Goal: Task Accomplishment & Management: Use online tool/utility

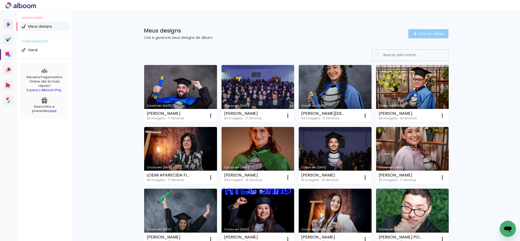
click at [416, 36] on paper-button "Criar um design" at bounding box center [428, 33] width 40 height 9
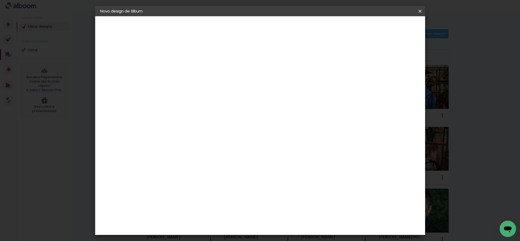
click at [183, 64] on input at bounding box center [183, 68] width 0 height 8
type input "[PERSON_NAME] - ALBUM GOLD"
type paper-input "[PERSON_NAME] - ALBUM GOLD"
click at [235, 29] on paper-button "Avançar" at bounding box center [222, 27] width 25 height 9
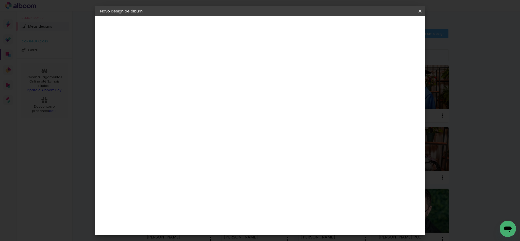
scroll to position [1066, 0]
click at [224, 194] on paper-item "Quality" at bounding box center [196, 199] width 55 height 11
drag, startPoint x: 401, startPoint y: 24, endPoint x: 400, endPoint y: 27, distance: 3.6
click at [278, 24] on paper-button "Avançar" at bounding box center [265, 27] width 25 height 9
click at [211, 89] on paper-input-container "Linha" at bounding box center [195, 88] width 29 height 13
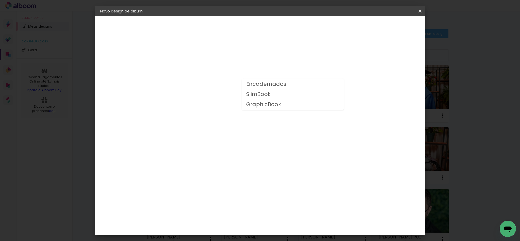
click at [291, 108] on paper-item "GraphicBook" at bounding box center [293, 104] width 102 height 10
type input "GraphicBook"
click at [218, 199] on span "25 × 25" at bounding box center [206, 204] width 24 height 10
click at [266, 30] on paper-button "Avançar" at bounding box center [253, 27] width 25 height 9
click at [391, 30] on paper-button "Iniciar design" at bounding box center [374, 27] width 33 height 9
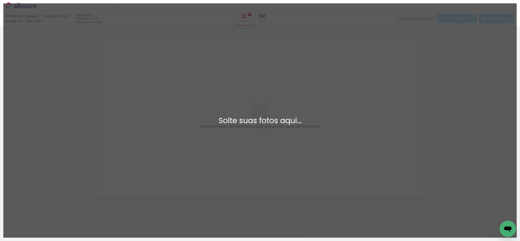
scroll to position [6, 0]
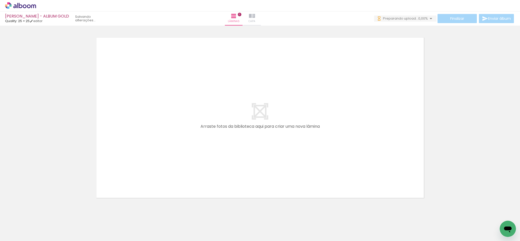
click at [255, 15] on iron-icon at bounding box center [252, 16] width 6 height 6
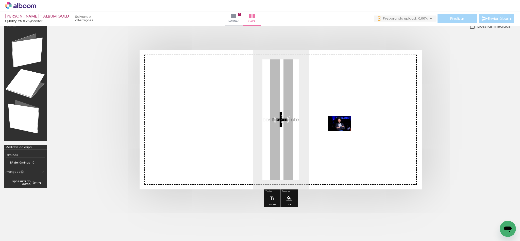
drag, startPoint x: 280, startPoint y: 157, endPoint x: 343, endPoint y: 131, distance: 68.8
click at [343, 131] on quentale-workspace at bounding box center [260, 120] width 520 height 241
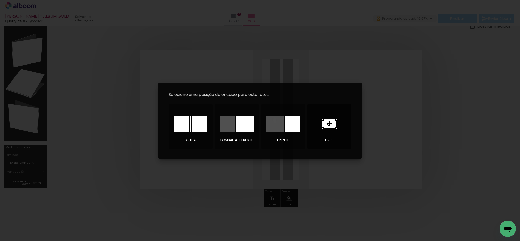
click at [322, 126] on icon at bounding box center [329, 124] width 15 height 11
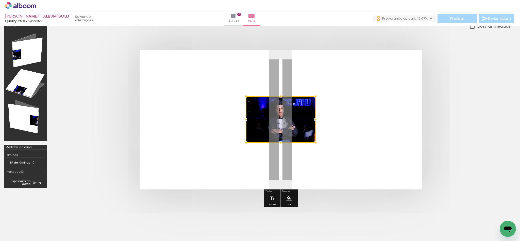
click at [286, 131] on div at bounding box center [281, 119] width 70 height 46
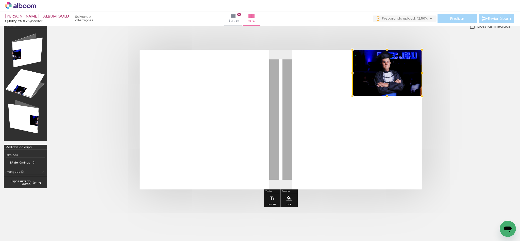
drag, startPoint x: 311, startPoint y: 95, endPoint x: 451, endPoint y: 68, distance: 143.2
click at [456, 0] on div "IAGO DE SOUZA ARAÚJO - ALBUM GOLD Quality: 25 × 25 editar Lâminas 0 Capa Finali…" at bounding box center [260, 0] width 520 height 0
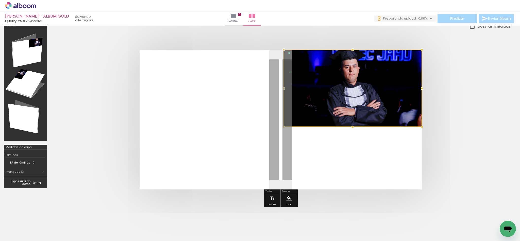
drag, startPoint x: 354, startPoint y: 96, endPoint x: 210, endPoint y: 193, distance: 173.4
click at [210, 193] on div at bounding box center [281, 119] width 460 height 180
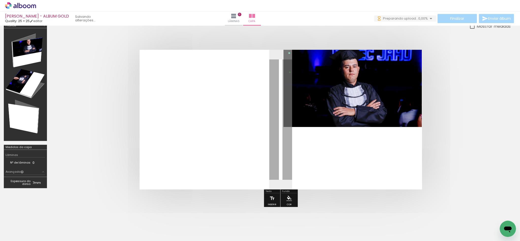
click at [323, 122] on quentale-photo at bounding box center [352, 88] width 138 height 77
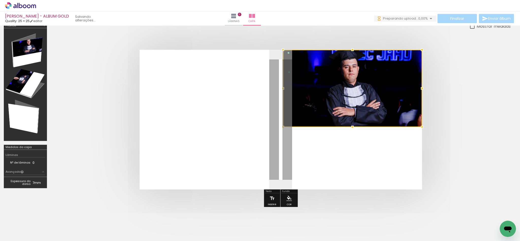
click at [286, 88] on div at bounding box center [283, 88] width 10 height 10
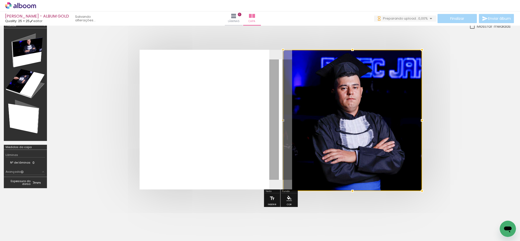
drag, startPoint x: 350, startPoint y: 125, endPoint x: 360, endPoint y: 194, distance: 69.5
click at [360, 194] on div at bounding box center [281, 119] width 460 height 180
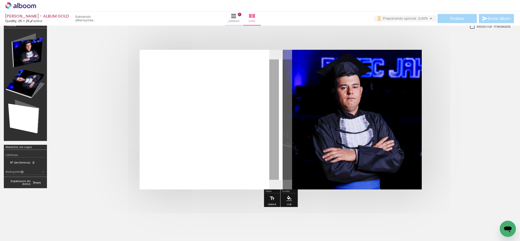
click at [288, 202] on paper-menu-button "#ffebee #ffcdd2 #ef9a9a #e57373 #ef5350 #f44336 #e53935 #d32f2f #c62828 #b71c1c…" at bounding box center [289, 198] width 10 height 10
click at [288, 199] on iron-icon "color picker" at bounding box center [289, 198] width 6 height 6
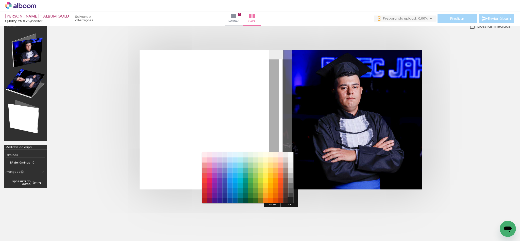
click at [290, 200] on paper-item "#212121" at bounding box center [290, 200] width 5 height 5
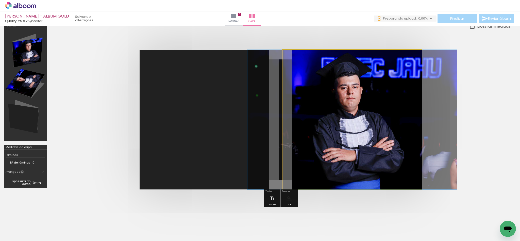
drag, startPoint x: 364, startPoint y: 134, endPoint x: 366, endPoint y: 138, distance: 4.3
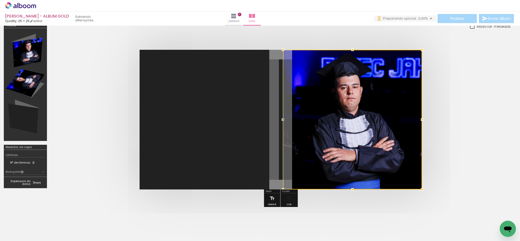
click at [229, 147] on quentale-layouter at bounding box center [281, 120] width 282 height 140
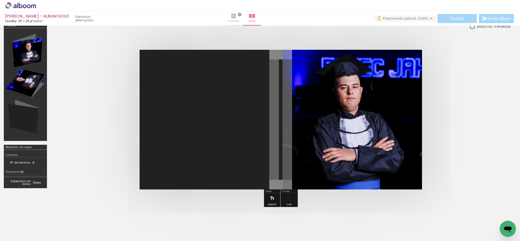
click at [243, 15] on paper-button "Lâminas 0" at bounding box center [234, 18] width 18 height 14
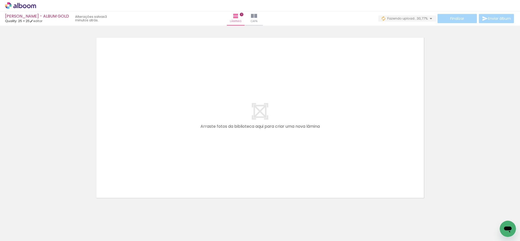
scroll to position [0, 1209]
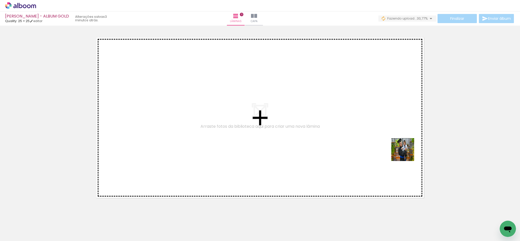
drag, startPoint x: 404, startPoint y: 223, endPoint x: 404, endPoint y: 140, distance: 83.5
click at [405, 139] on quentale-workspace at bounding box center [260, 120] width 520 height 241
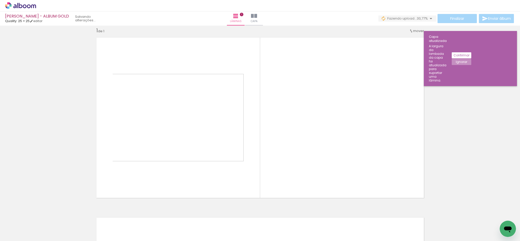
scroll to position [6, 0]
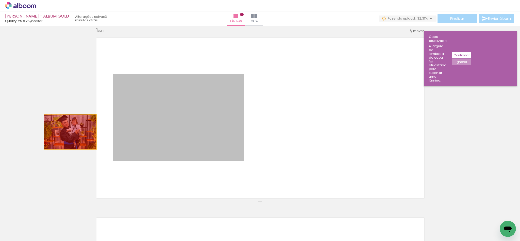
drag, startPoint x: 217, startPoint y: 119, endPoint x: 67, endPoint y: 132, distance: 150.5
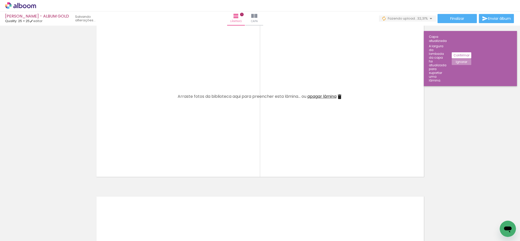
scroll to position [44, 0]
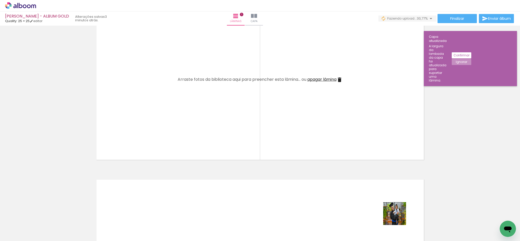
drag, startPoint x: 407, startPoint y: 224, endPoint x: 397, endPoint y: 211, distance: 16.3
click at [397, 211] on quentale-thumb at bounding box center [405, 223] width 28 height 29
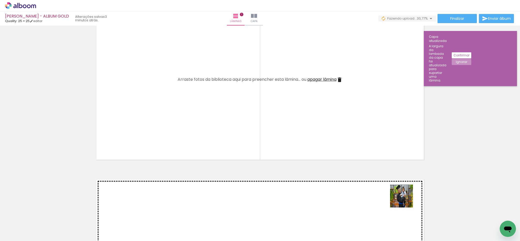
drag, startPoint x: 411, startPoint y: 229, endPoint x: 405, endPoint y: 199, distance: 30.9
click at [405, 199] on quentale-workspace at bounding box center [260, 120] width 520 height 241
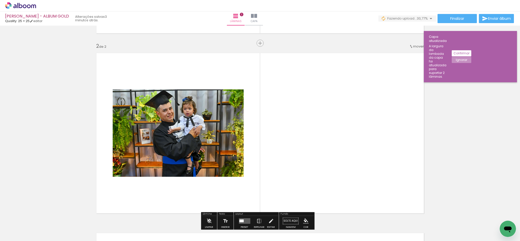
scroll to position [187, 0]
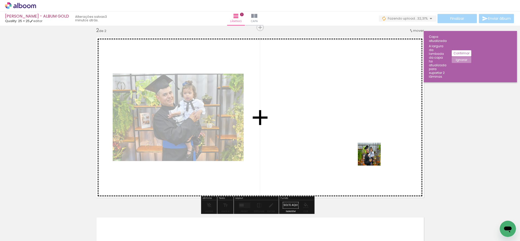
drag, startPoint x: 380, startPoint y: 221, endPoint x: 373, endPoint y: 158, distance: 63.3
click at [373, 158] on quentale-workspace at bounding box center [260, 120] width 520 height 241
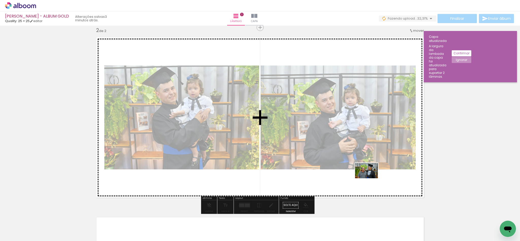
drag, startPoint x: 347, startPoint y: 223, endPoint x: 370, endPoint y: 178, distance: 50.7
click at [370, 178] on quentale-workspace at bounding box center [260, 120] width 520 height 241
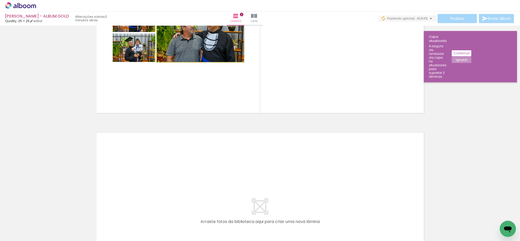
scroll to position [339, 0]
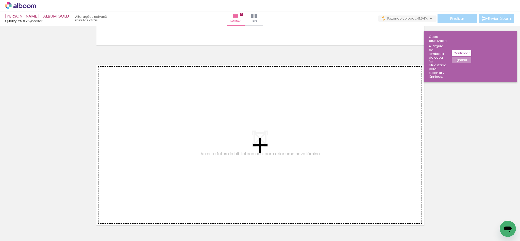
drag, startPoint x: 194, startPoint y: 79, endPoint x: 197, endPoint y: 120, distance: 40.5
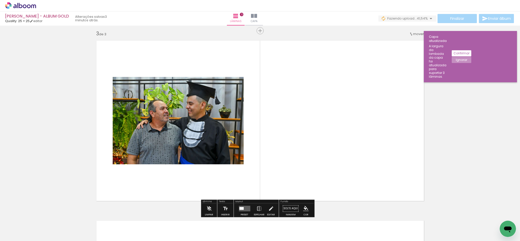
scroll to position [366, 0]
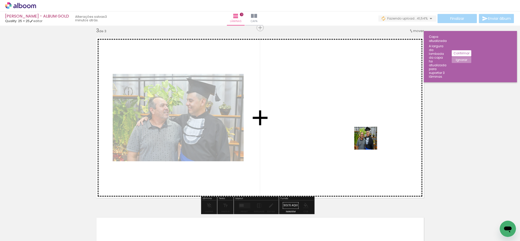
drag, startPoint x: 438, startPoint y: 223, endPoint x: 365, endPoint y: 133, distance: 115.2
click at [365, 133] on quentale-workspace at bounding box center [260, 120] width 520 height 241
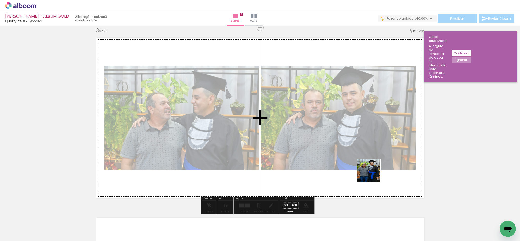
drag, startPoint x: 411, startPoint y: 226, endPoint x: 371, endPoint y: 172, distance: 66.8
click at [371, 172] on quentale-workspace at bounding box center [260, 120] width 520 height 241
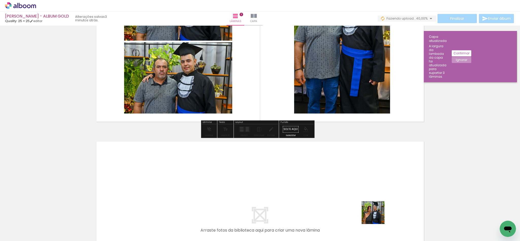
drag, startPoint x: 377, startPoint y: 225, endPoint x: 362, endPoint y: 222, distance: 15.6
click at [376, 199] on quentale-workspace at bounding box center [260, 120] width 520 height 241
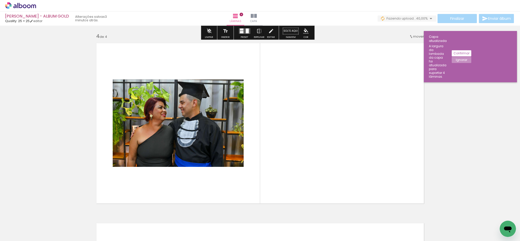
scroll to position [546, 0]
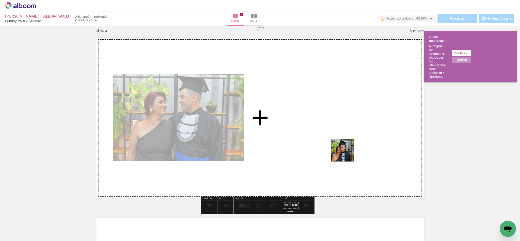
drag, startPoint x: 355, startPoint y: 225, endPoint x: 347, endPoint y: 145, distance: 79.9
click at [347, 145] on quentale-workspace at bounding box center [260, 120] width 520 height 241
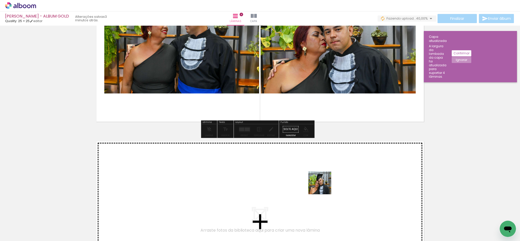
drag, startPoint x: 322, startPoint y: 223, endPoint x: 306, endPoint y: 210, distance: 20.2
click at [324, 183] on quentale-workspace at bounding box center [260, 120] width 520 height 241
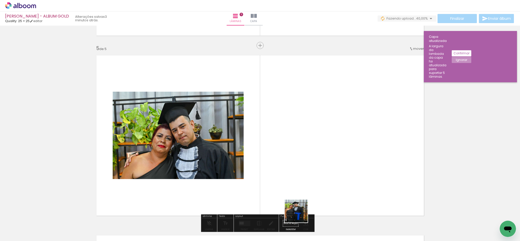
scroll to position [726, 0]
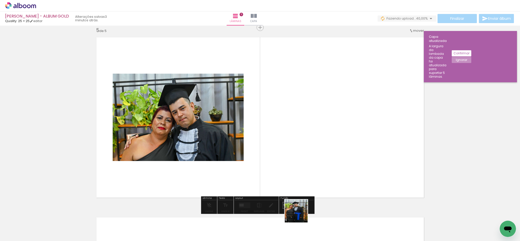
drag, startPoint x: 301, startPoint y: 216, endPoint x: 327, endPoint y: 146, distance: 74.8
click at [328, 133] on quentale-workspace at bounding box center [260, 120] width 520 height 241
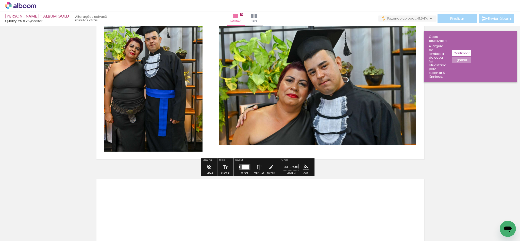
drag, startPoint x: 270, startPoint y: 223, endPoint x: 274, endPoint y: 202, distance: 21.0
click at [274, 202] on quentale-workspace at bounding box center [260, 120] width 520 height 241
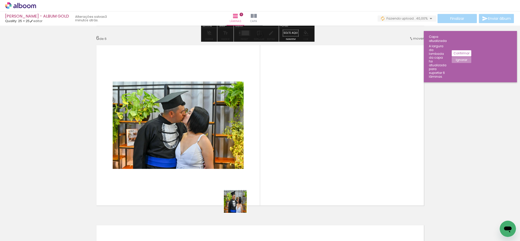
scroll to position [906, 0]
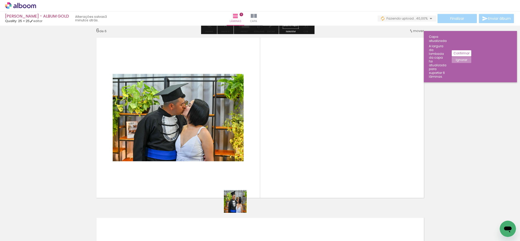
drag, startPoint x: 236, startPoint y: 216, endPoint x: 270, endPoint y: 149, distance: 74.6
click at [270, 149] on quentale-workspace at bounding box center [260, 120] width 520 height 241
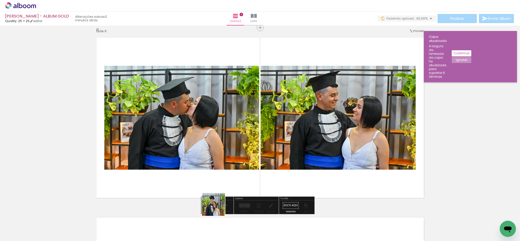
drag, startPoint x: 205, startPoint y: 227, endPoint x: 268, endPoint y: 160, distance: 92.1
click at [264, 163] on quentale-workspace at bounding box center [260, 120] width 520 height 241
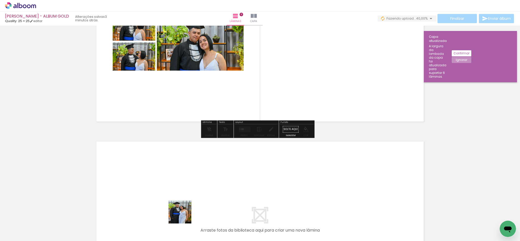
drag, startPoint x: 180, startPoint y: 220, endPoint x: 167, endPoint y: 221, distance: 13.0
click at [194, 194] on quentale-workspace at bounding box center [260, 120] width 520 height 241
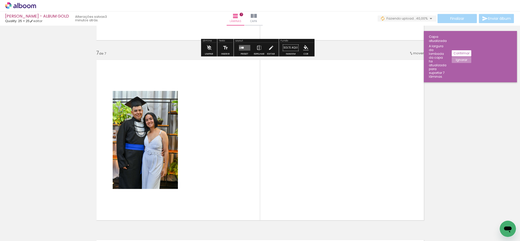
scroll to position [1086, 0]
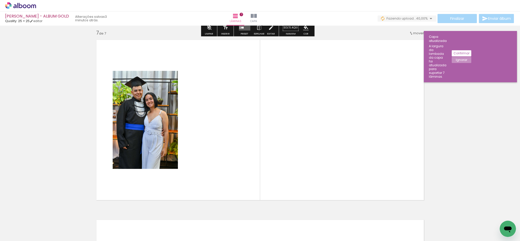
drag, startPoint x: 164, startPoint y: 223, endPoint x: 194, endPoint y: 184, distance: 49.6
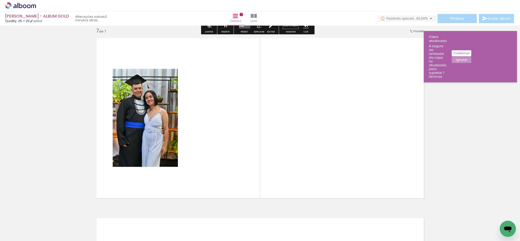
click at [203, 158] on quentale-workspace at bounding box center [260, 120] width 520 height 241
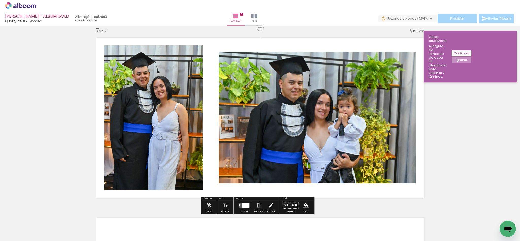
drag, startPoint x: 132, startPoint y: 221, endPoint x: 152, endPoint y: 187, distance: 39.4
click at [191, 159] on quentale-workspace at bounding box center [260, 120] width 520 height 241
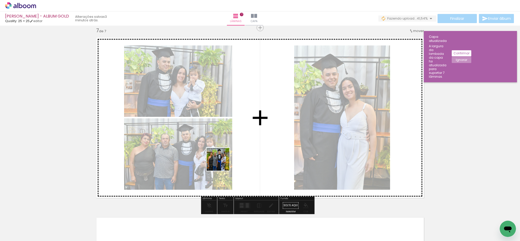
drag, startPoint x: 101, startPoint y: 217, endPoint x: 361, endPoint y: 133, distance: 272.8
click at [290, 136] on quentale-workspace at bounding box center [260, 120] width 520 height 241
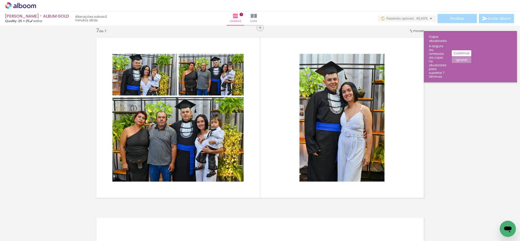
scroll to position [0, 819]
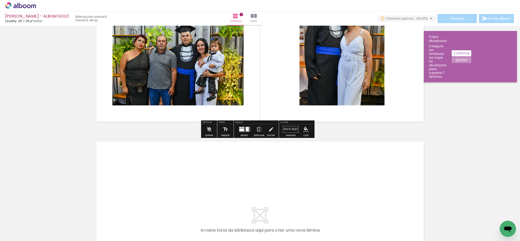
drag, startPoint x: 174, startPoint y: 219, endPoint x: 193, endPoint y: 213, distance: 20.7
click at [179, 185] on quentale-workspace at bounding box center [260, 120] width 520 height 241
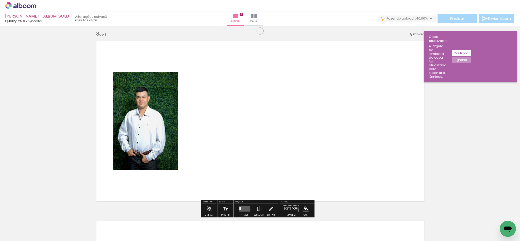
scroll to position [1266, 0]
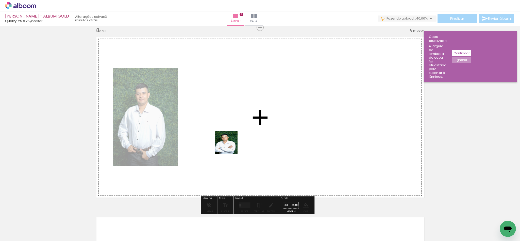
drag, startPoint x: 193, startPoint y: 215, endPoint x: 231, endPoint y: 145, distance: 79.8
click at [231, 145] on quentale-workspace at bounding box center [260, 120] width 520 height 241
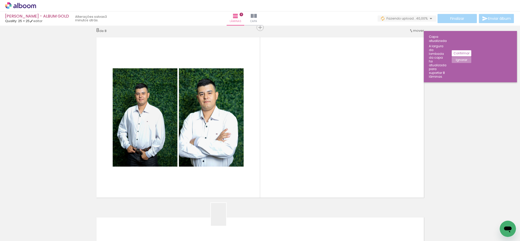
drag, startPoint x: 224, startPoint y: 219, endPoint x: 281, endPoint y: 178, distance: 70.2
click at [280, 160] on quentale-workspace at bounding box center [260, 120] width 520 height 241
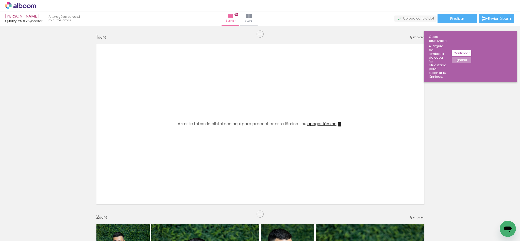
scroll to position [0, 175]
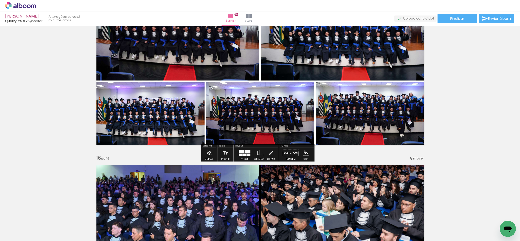
scroll to position [2589, 0]
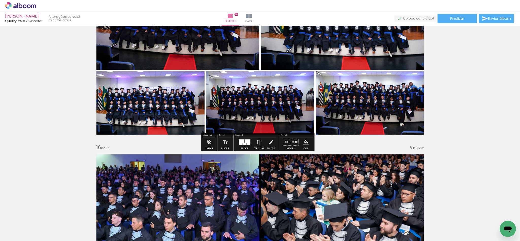
click at [305, 140] on iron-icon "color picker" at bounding box center [306, 142] width 6 height 6
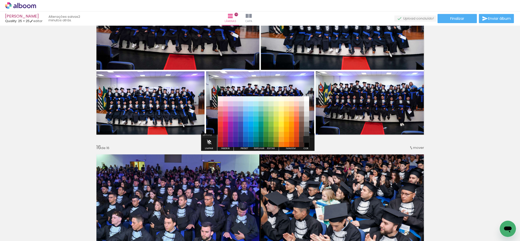
click at [305, 140] on paper-item "#212121" at bounding box center [306, 139] width 5 height 5
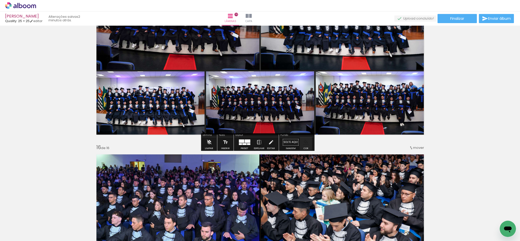
click at [308, 141] on paper-menu-button "#ffebee #ffcdd2 #ef9a9a #e57373 #ef5350 #f44336 #e53935 #d32f2f #c62828 #b71c1c…" at bounding box center [306, 142] width 10 height 10
click at [306, 142] on paper-menu-button "#ffebee #ffcdd2 #ef9a9a #e57373 #ef5350 #f44336 #e53935 #d32f2f #c62828 #b71c1c…" at bounding box center [306, 142] width 10 height 10
click at [304, 143] on iron-icon "color picker" at bounding box center [306, 142] width 6 height 6
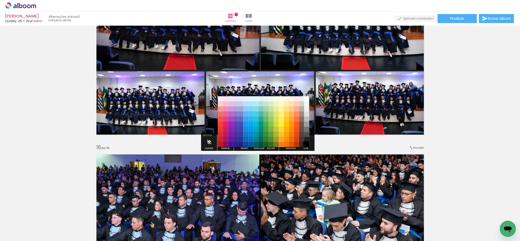
click at [308, 145] on paper-item "#000000" at bounding box center [306, 144] width 5 height 5
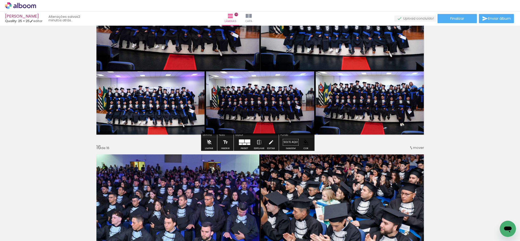
scroll to position [2741, 0]
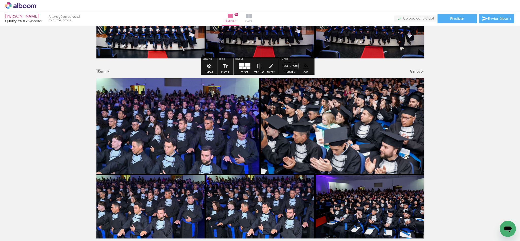
click at [252, 21] on span "Capa" at bounding box center [248, 21] width 7 height 5
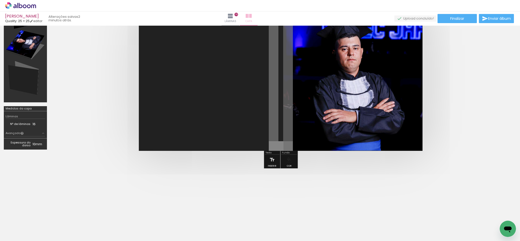
scroll to position [44, 0]
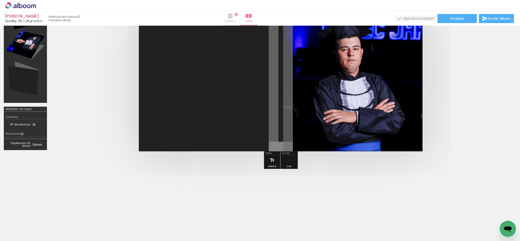
click at [239, 15] on paper-button "Lâminas 16" at bounding box center [231, 18] width 18 height 14
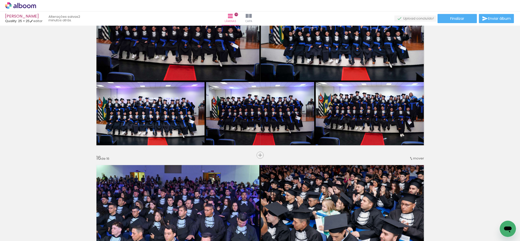
scroll to position [2627, 0]
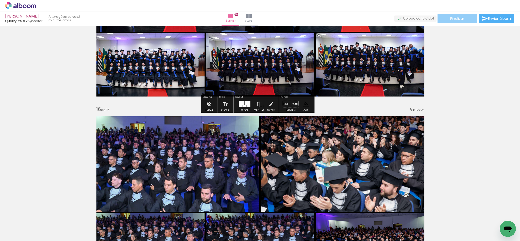
click at [450, 20] on span "Finalizar" at bounding box center [457, 19] width 14 height 4
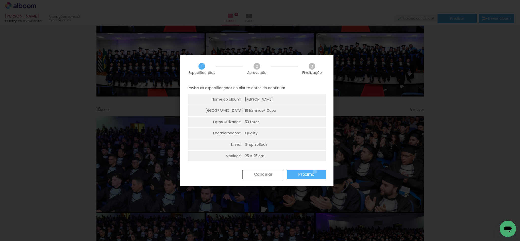
click at [0, 0] on paper-button "Próximo" at bounding box center [0, 0] width 0 height 0
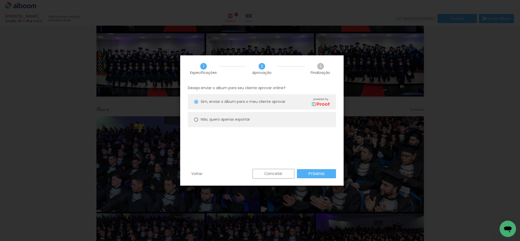
click at [0, 0] on paper-radio-group "Sim, enviar o álbum para o meu cliente aprovar powered by Não, quero apenas exp…" at bounding box center [0, 0] width 0 height 0
click at [0, 0] on paper-radio-button "Não, quero apenas exportar" at bounding box center [0, 0] width 0 height 0
type paper-radio-button "on"
click at [0, 0] on div "Voltar Cancelar Próximo" at bounding box center [0, 0] width 0 height 0
click at [0, 0] on slot "Próximo" at bounding box center [0, 0] width 0 height 0
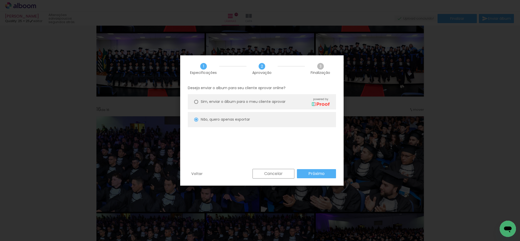
type input "Alta, 300 DPI"
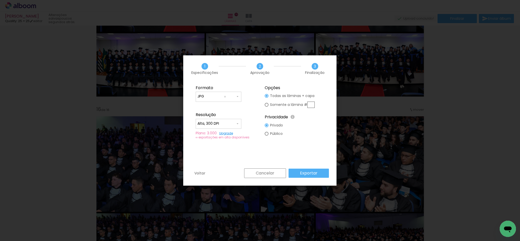
click at [0, 0] on input "JPG" at bounding box center [0, 0] width 0 height 0
type input "PDF"
click at [0, 0] on input "Alta, 300 DPI" at bounding box center [0, 0] width 0 height 0
click at [0, 0] on paper-item "Baixa" at bounding box center [0, 0] width 0 height 0
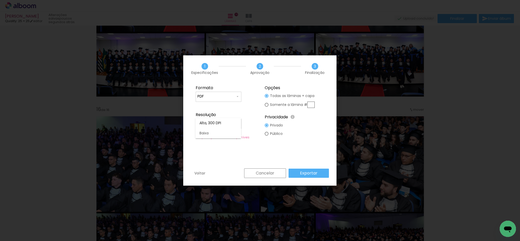
type input "Baixa"
click at [0, 0] on slot "Exportar" at bounding box center [0, 0] width 0 height 0
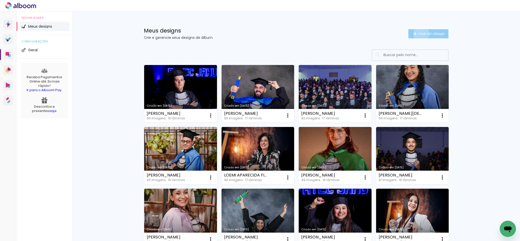
click at [418, 34] on span "Criar um design" at bounding box center [431, 33] width 26 height 3
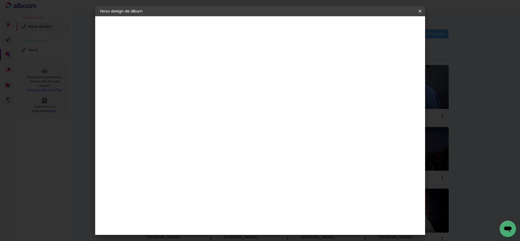
click at [183, 67] on input at bounding box center [183, 68] width 0 height 8
drag, startPoint x: 304, startPoint y: 65, endPoint x: 349, endPoint y: 77, distance: 47.0
click at [198, 77] on div at bounding box center [183, 68] width 29 height 38
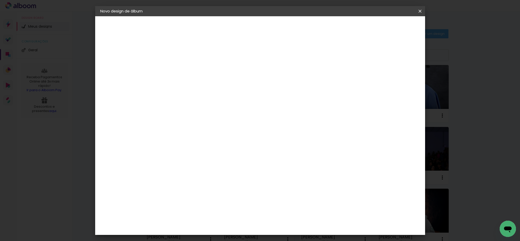
type input "[PERSON_NAME]"
type paper-input "[PERSON_NAME]"
click at [235, 27] on paper-button "Avançar" at bounding box center [222, 27] width 25 height 9
click at [194, 236] on div "Quality" at bounding box center [187, 238] width 14 height 4
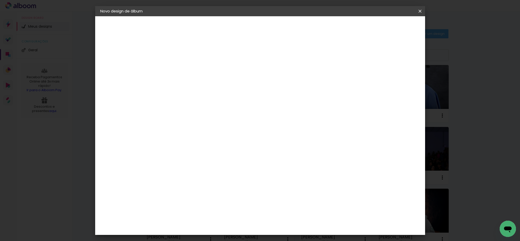
click at [278, 30] on paper-button "Avançar" at bounding box center [265, 27] width 25 height 9
click at [203, 85] on input "text" at bounding box center [193, 89] width 20 height 8
click at [308, 107] on paper-item "GraphicBook" at bounding box center [293, 104] width 102 height 10
type input "GraphicBook"
click at [218, 199] on span "25 × 25" at bounding box center [206, 204] width 24 height 10
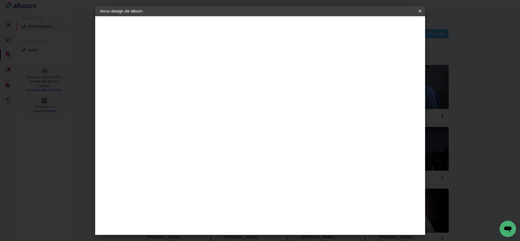
click at [266, 23] on paper-button "Avançar" at bounding box center [253, 27] width 25 height 9
click at [386, 27] on span "Iniciar design" at bounding box center [374, 27] width 23 height 4
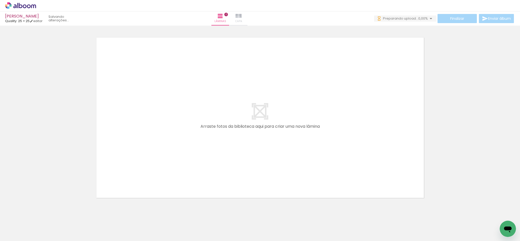
click at [242, 20] on span "Capa" at bounding box center [238, 21] width 7 height 5
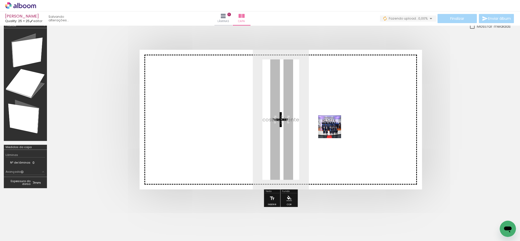
drag, startPoint x: 59, startPoint y: 223, endPoint x: 336, endPoint y: 130, distance: 292.4
click at [336, 130] on quentale-workspace at bounding box center [260, 120] width 520 height 241
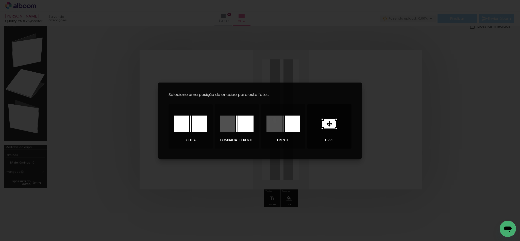
click at [336, 130] on div at bounding box center [330, 123] width 36 height 25
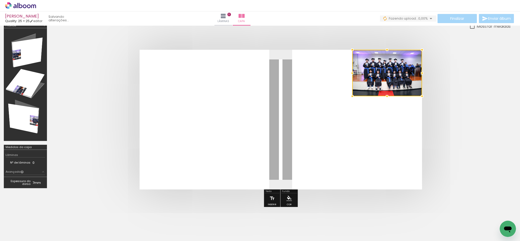
drag, startPoint x: 285, startPoint y: 130, endPoint x: 487, endPoint y: 49, distance: 217.4
click at [485, 45] on div at bounding box center [281, 119] width 460 height 180
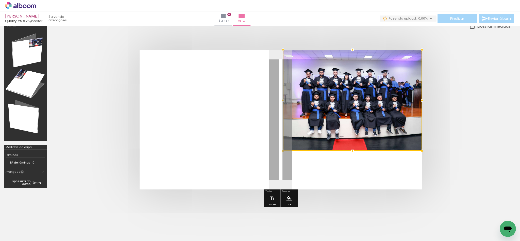
drag, startPoint x: 353, startPoint y: 96, endPoint x: 190, endPoint y: 203, distance: 195.2
click at [190, 203] on div at bounding box center [281, 119] width 460 height 180
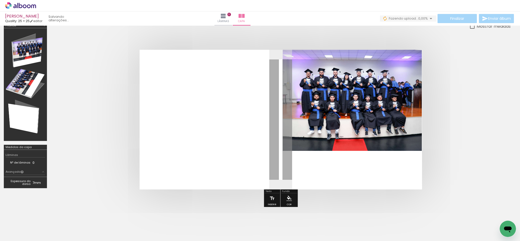
click at [364, 136] on quentale-photo at bounding box center [352, 100] width 139 height 101
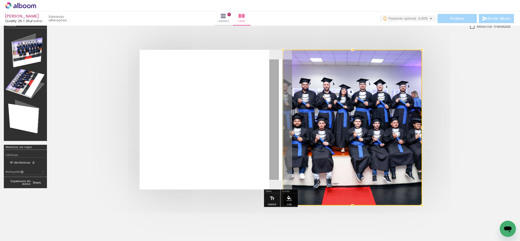
drag, startPoint x: 353, startPoint y: 148, endPoint x: 353, endPoint y: 185, distance: 37.3
click at [353, 185] on div at bounding box center [352, 128] width 139 height 156
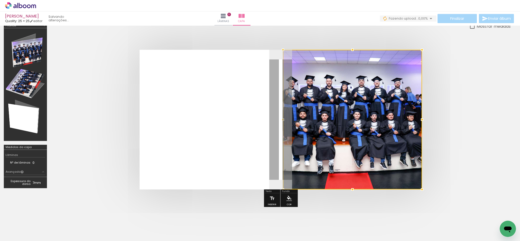
click at [286, 195] on iron-icon "color picker" at bounding box center [289, 198] width 6 height 6
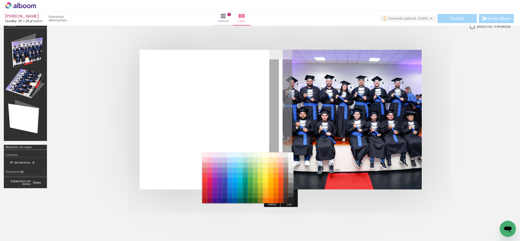
click at [289, 200] on paper-item "#212121" at bounding box center [290, 200] width 5 height 5
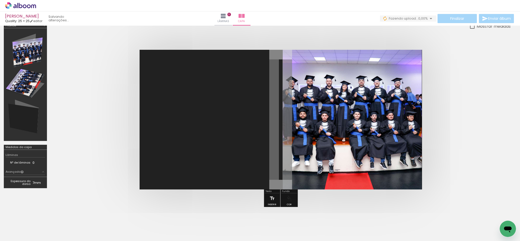
click at [330, 194] on div at bounding box center [281, 119] width 460 height 180
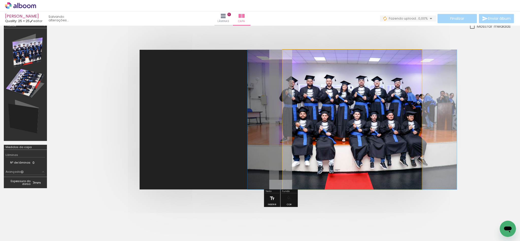
click at [391, 144] on quentale-photo at bounding box center [352, 120] width 139 height 140
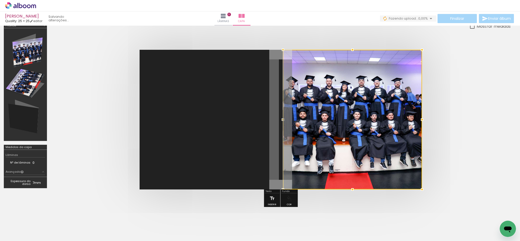
click at [391, 144] on div at bounding box center [352, 120] width 139 height 140
click at [245, 149] on quentale-layouter at bounding box center [281, 120] width 282 height 140
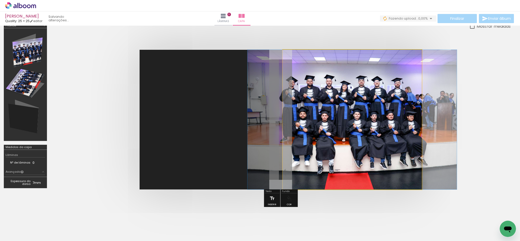
click at [333, 144] on quentale-photo at bounding box center [352, 120] width 139 height 140
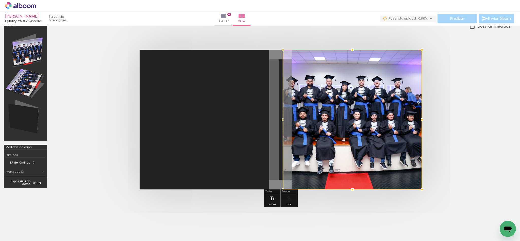
click at [223, 143] on quentale-layouter at bounding box center [281, 120] width 282 height 140
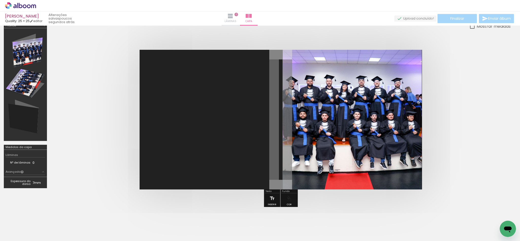
click at [233, 18] on iron-icon at bounding box center [230, 16] width 6 height 6
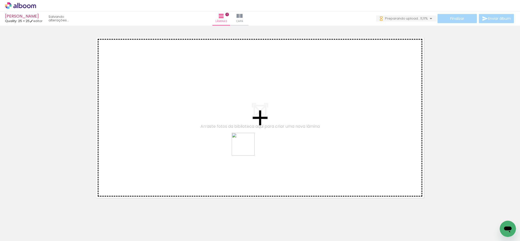
drag, startPoint x: 226, startPoint y: 225, endPoint x: 248, endPoint y: 152, distance: 76.2
click at [248, 147] on quentale-workspace at bounding box center [260, 120] width 520 height 241
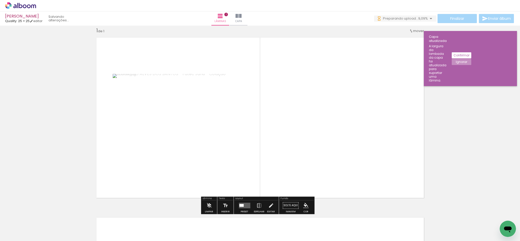
scroll to position [6, 0]
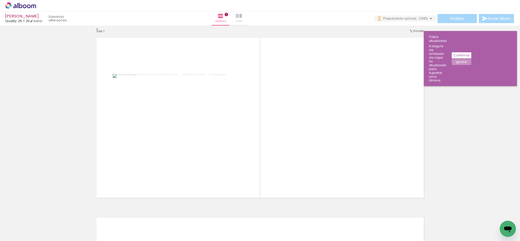
click at [248, 17] on paper-button "Capa" at bounding box center [239, 18] width 18 height 14
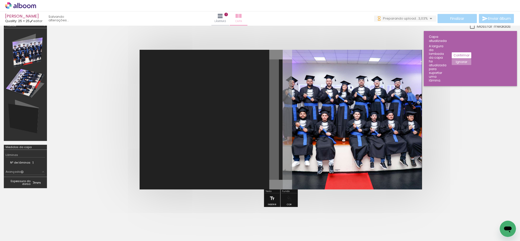
click at [247, 19] on paper-button "Capa" at bounding box center [239, 18] width 18 height 14
click at [226, 21] on span "Lâminas" at bounding box center [220, 21] width 12 height 5
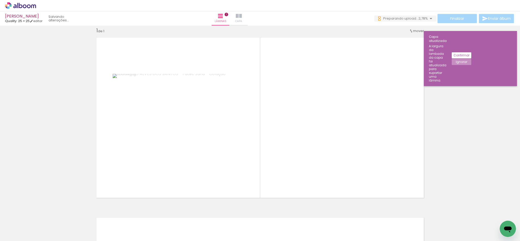
click at [242, 21] on span "Capa" at bounding box center [238, 21] width 7 height 5
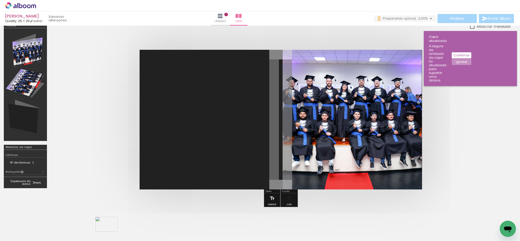
drag, startPoint x: 149, startPoint y: 226, endPoint x: 124, endPoint y: 231, distance: 25.7
click at [0, 0] on slot at bounding box center [0, 0] width 0 height 0
click at [223, 18] on iron-icon at bounding box center [220, 16] width 6 height 6
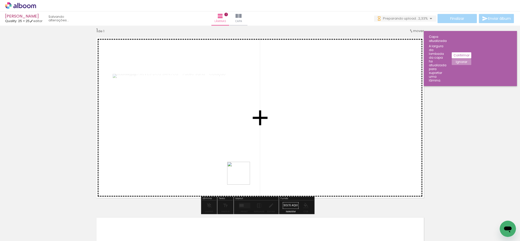
drag, startPoint x: 208, startPoint y: 199, endPoint x: 289, endPoint y: 152, distance: 93.8
click at [289, 152] on quentale-workspace at bounding box center [260, 120] width 520 height 241
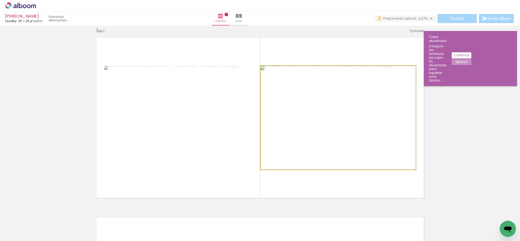
drag, startPoint x: 399, startPoint y: 138, endPoint x: 510, endPoint y: 123, distance: 111.4
click at [520, 118] on div "Inserir lâmina 1 de 1 Confirmar Cancelar" at bounding box center [260, 133] width 520 height 215
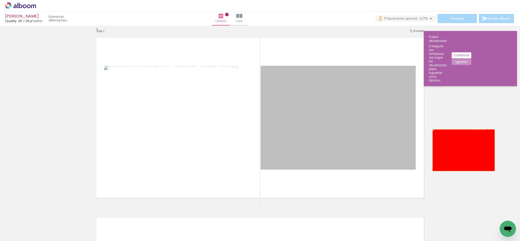
drag, startPoint x: 346, startPoint y: 146, endPoint x: 247, endPoint y: 180, distance: 104.9
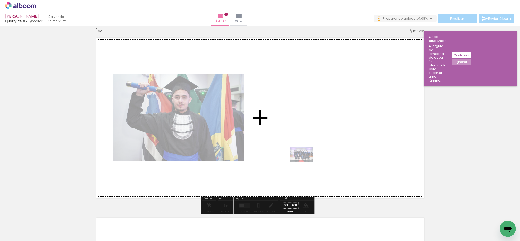
drag, startPoint x: 51, startPoint y: 226, endPoint x: 305, endPoint y: 162, distance: 262.3
click at [305, 162] on quentale-workspace at bounding box center [260, 120] width 520 height 241
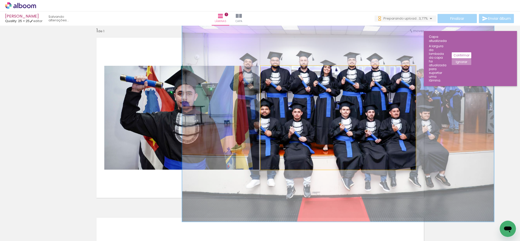
drag, startPoint x: 280, startPoint y: 73, endPoint x: 322, endPoint y: 79, distance: 41.9
type paper-slider "200"
click at [322, 79] on quentale-photo at bounding box center [338, 118] width 155 height 104
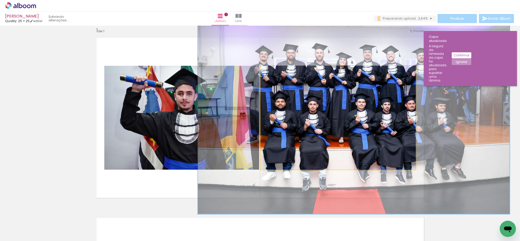
drag, startPoint x: 314, startPoint y: 142, endPoint x: 330, endPoint y: 134, distance: 17.8
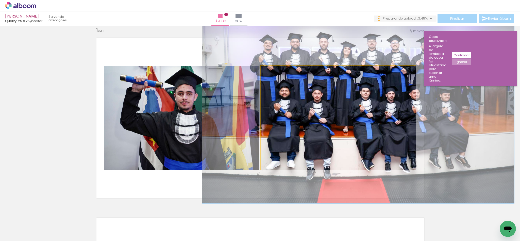
drag, startPoint x: 324, startPoint y: 104, endPoint x: 328, endPoint y: 93, distance: 11.4
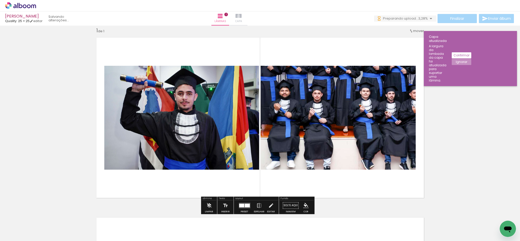
click at [242, 16] on iron-icon at bounding box center [239, 16] width 6 height 6
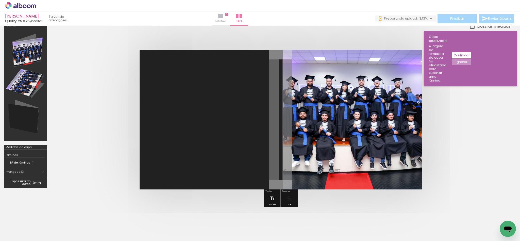
click at [227, 21] on span "Lâminas" at bounding box center [221, 21] width 12 height 5
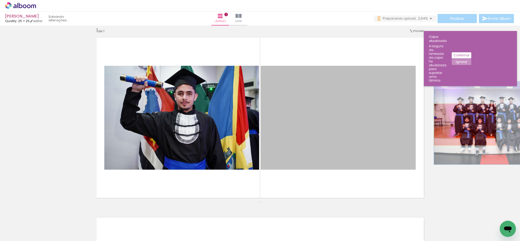
drag, startPoint x: 321, startPoint y: 108, endPoint x: 463, endPoint y: 124, distance: 142.5
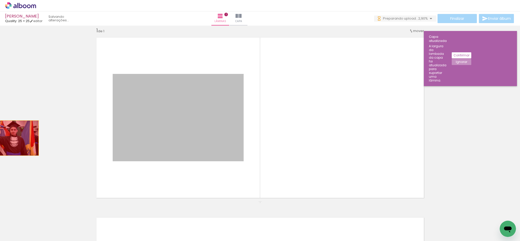
drag, startPoint x: 186, startPoint y: 113, endPoint x: 9, endPoint y: 138, distance: 178.4
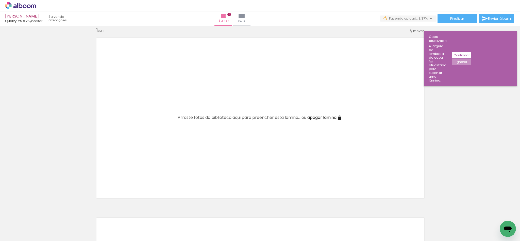
scroll to position [0, 1811]
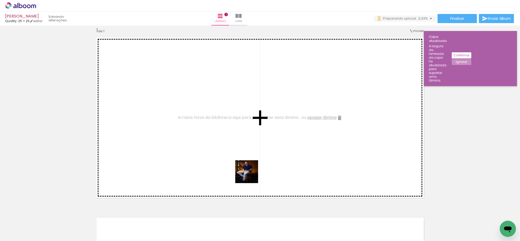
drag, startPoint x: 234, startPoint y: 218, endPoint x: 252, endPoint y: 165, distance: 56.4
click at [252, 165] on quentale-workspace at bounding box center [260, 120] width 520 height 241
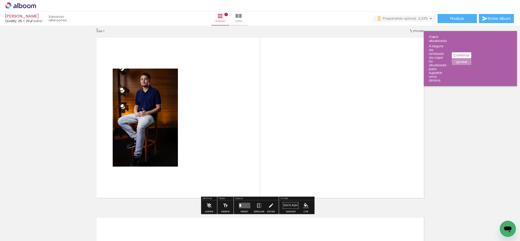
click at [93, 132] on quentale-layouter at bounding box center [260, 117] width 334 height 167
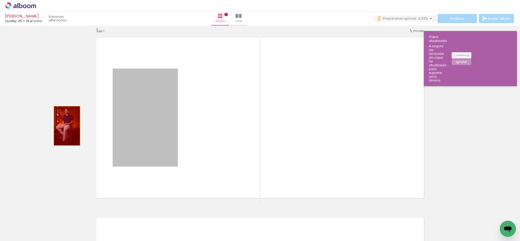
drag, startPoint x: 133, startPoint y: 126, endPoint x: 51, endPoint y: 127, distance: 83.0
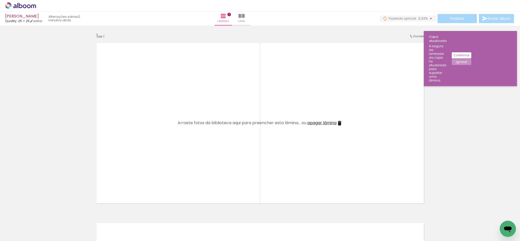
scroll to position [0, 0]
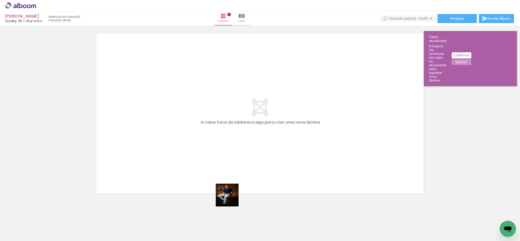
drag, startPoint x: 231, startPoint y: 199, endPoint x: 258, endPoint y: 156, distance: 50.1
click at [258, 156] on quentale-workspace at bounding box center [260, 120] width 520 height 241
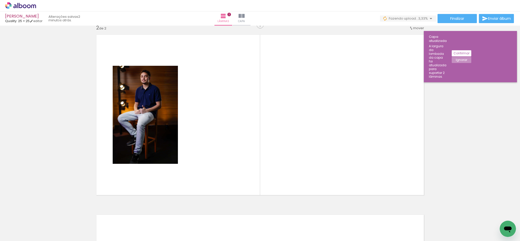
scroll to position [187, 0]
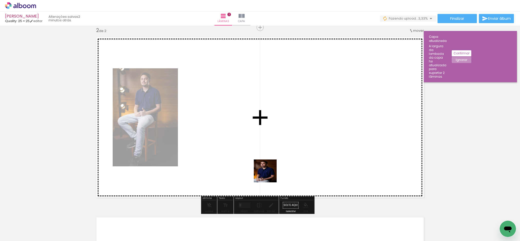
drag, startPoint x: 261, startPoint y: 224, endPoint x: 275, endPoint y: 153, distance: 72.9
click at [275, 153] on quentale-workspace at bounding box center [260, 120] width 520 height 241
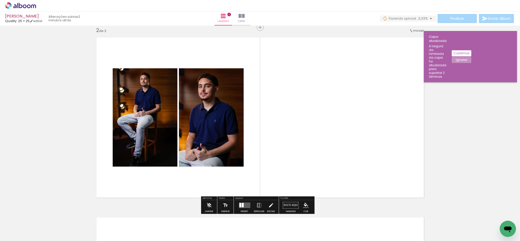
drag, startPoint x: 279, startPoint y: 227, endPoint x: 313, endPoint y: 172, distance: 64.5
click at [283, 141] on quentale-workspace at bounding box center [260, 120] width 520 height 241
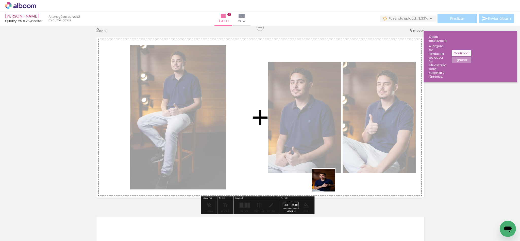
drag, startPoint x: 337, startPoint y: 224, endPoint x: 324, endPoint y: 174, distance: 51.5
click at [321, 143] on quentale-workspace at bounding box center [260, 120] width 520 height 241
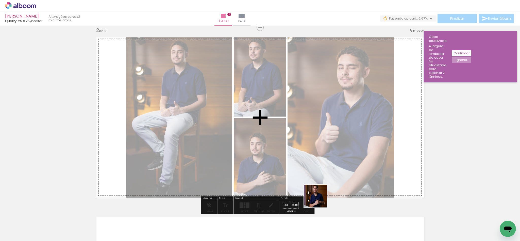
drag, startPoint x: 317, startPoint y: 222, endPoint x: 340, endPoint y: 151, distance: 74.0
click at [340, 151] on quentale-workspace at bounding box center [260, 120] width 520 height 241
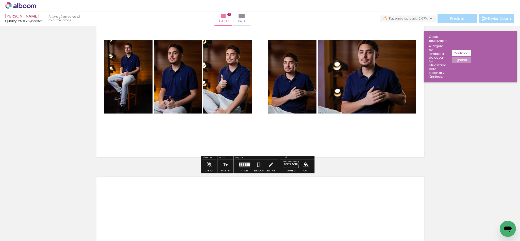
scroll to position [263, 0]
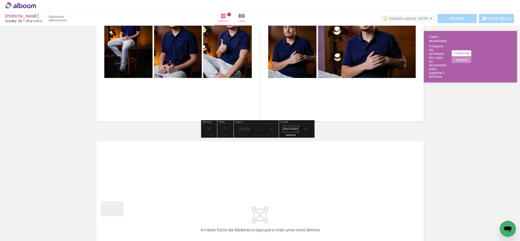
drag, startPoint x: 114, startPoint y: 220, endPoint x: 132, endPoint y: 224, distance: 17.8
click at [136, 185] on quentale-workspace at bounding box center [260, 120] width 520 height 241
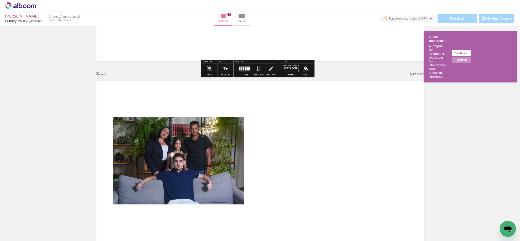
scroll to position [366, 0]
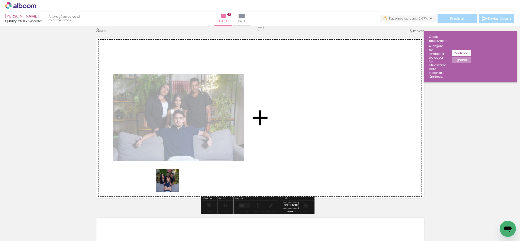
drag, startPoint x: 132, startPoint y: 225, endPoint x: 184, endPoint y: 225, distance: 52.0
click at [175, 181] on quentale-workspace at bounding box center [260, 120] width 520 height 241
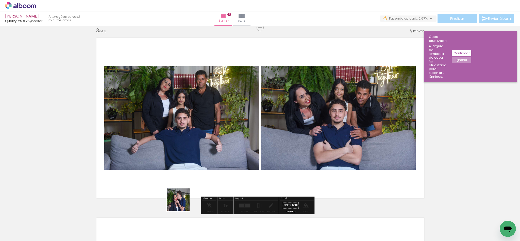
drag, startPoint x: 175, startPoint y: 221, endPoint x: 225, endPoint y: 206, distance: 53.0
click at [207, 162] on quentale-workspace at bounding box center [260, 120] width 520 height 241
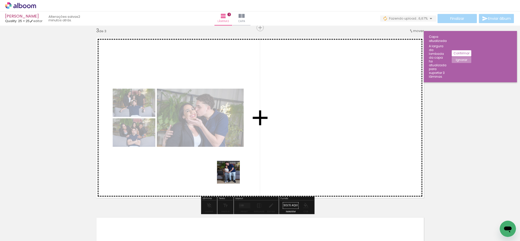
drag, startPoint x: 197, startPoint y: 223, endPoint x: 240, endPoint y: 212, distance: 43.7
click at [241, 162] on quentale-workspace at bounding box center [260, 120] width 520 height 241
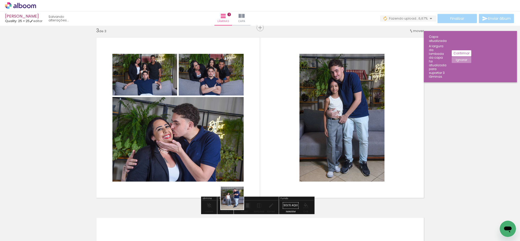
drag, startPoint x: 223, startPoint y: 227, endPoint x: 280, endPoint y: 149, distance: 96.3
click at [280, 149] on quentale-workspace at bounding box center [260, 120] width 520 height 241
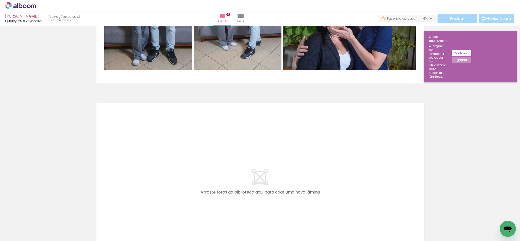
scroll to position [0, 573]
drag, startPoint x: 282, startPoint y: 226, endPoint x: 309, endPoint y: 210, distance: 32.0
click at [295, 182] on quentale-workspace at bounding box center [260, 120] width 520 height 241
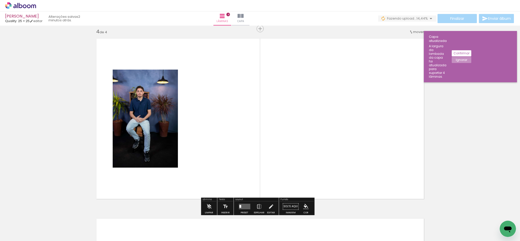
scroll to position [546, 0]
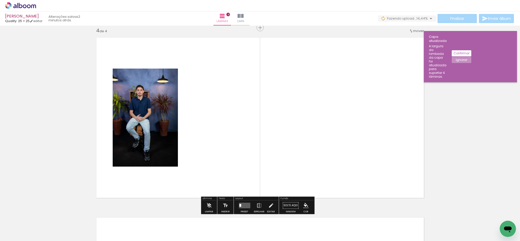
drag, startPoint x: 310, startPoint y: 224, endPoint x: 333, endPoint y: 171, distance: 57.3
click at [327, 148] on quentale-workspace at bounding box center [260, 120] width 520 height 241
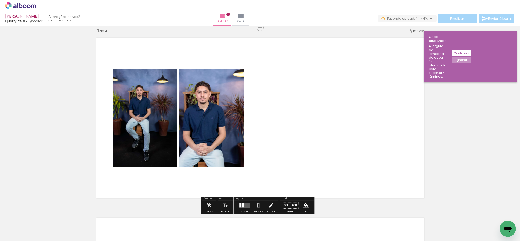
drag, startPoint x: 340, startPoint y: 220, endPoint x: 362, endPoint y: 201, distance: 29.0
click at [353, 159] on quentale-workspace at bounding box center [260, 120] width 520 height 241
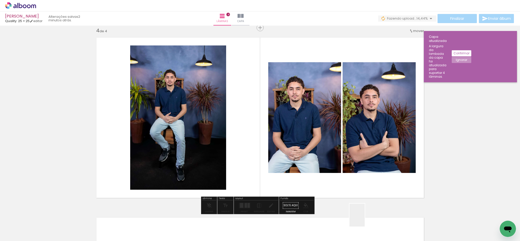
drag, startPoint x: 364, startPoint y: 225, endPoint x: 381, endPoint y: 194, distance: 35.7
click at [355, 146] on quentale-workspace at bounding box center [260, 120] width 520 height 241
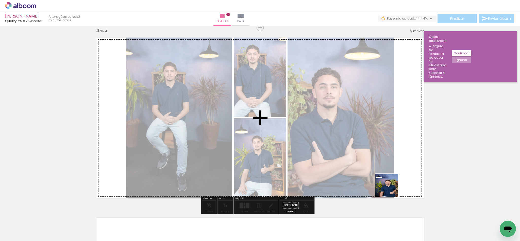
drag, startPoint x: 391, startPoint y: 220, endPoint x: 395, endPoint y: 132, distance: 87.7
click at [395, 136] on quentale-workspace at bounding box center [260, 120] width 520 height 241
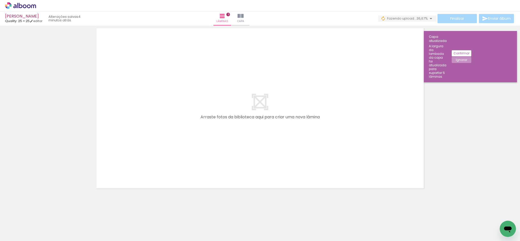
scroll to position [0, 2032]
drag, startPoint x: 177, startPoint y: 231, endPoint x: 223, endPoint y: 129, distance: 112.1
click at [224, 129] on quentale-workspace at bounding box center [260, 120] width 520 height 241
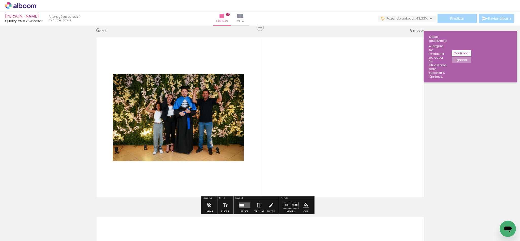
scroll to position [906, 0]
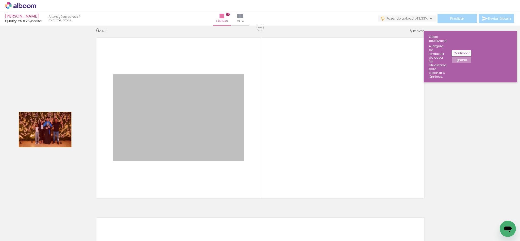
drag, startPoint x: 188, startPoint y: 120, endPoint x: 42, endPoint y: 129, distance: 146.5
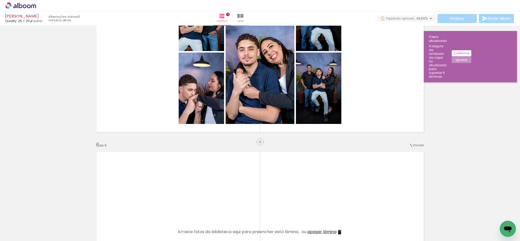
scroll to position [0, 1290]
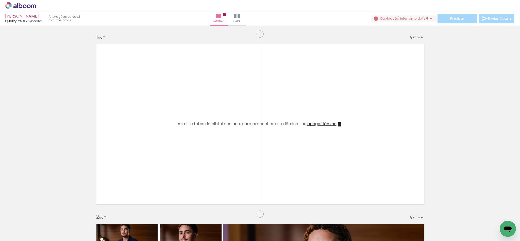
scroll to position [0, 2082]
